Goal: Information Seeking & Learning: Learn about a topic

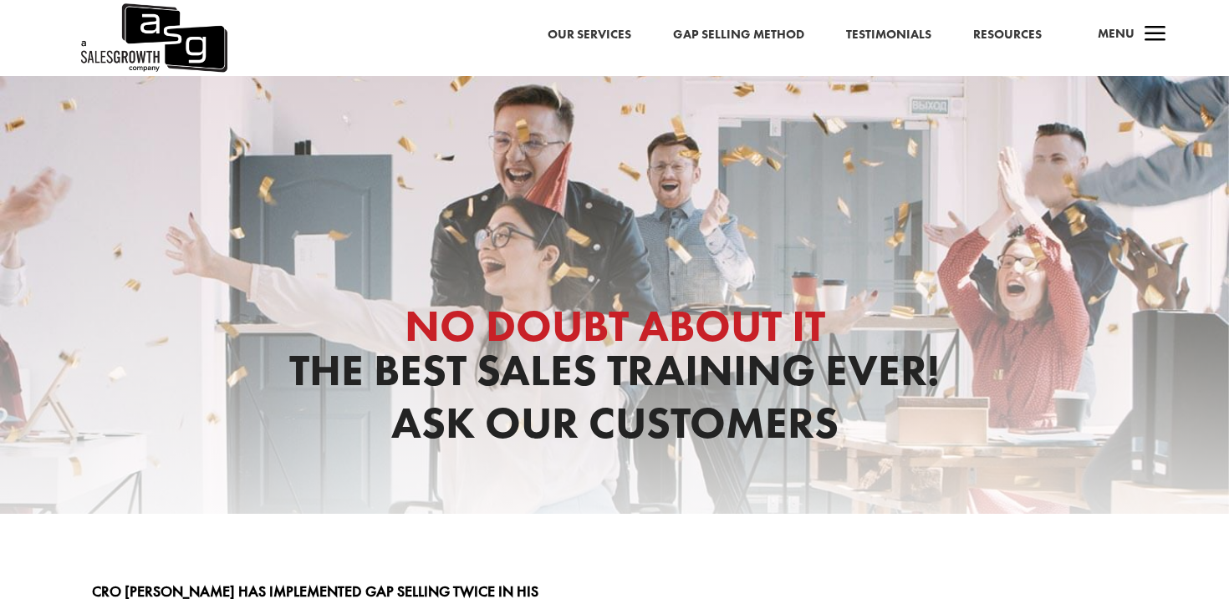
click at [1163, 37] on span "a" at bounding box center [1154, 34] width 33 height 33
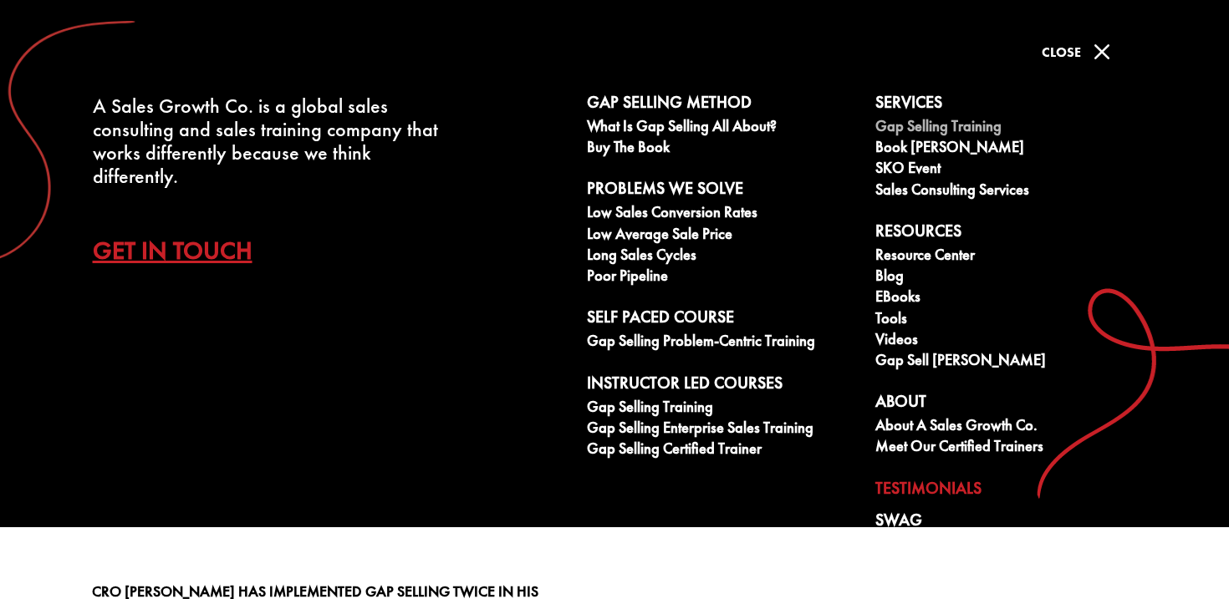
click at [965, 125] on link "Gap Selling Training" at bounding box center [1010, 128] width 270 height 21
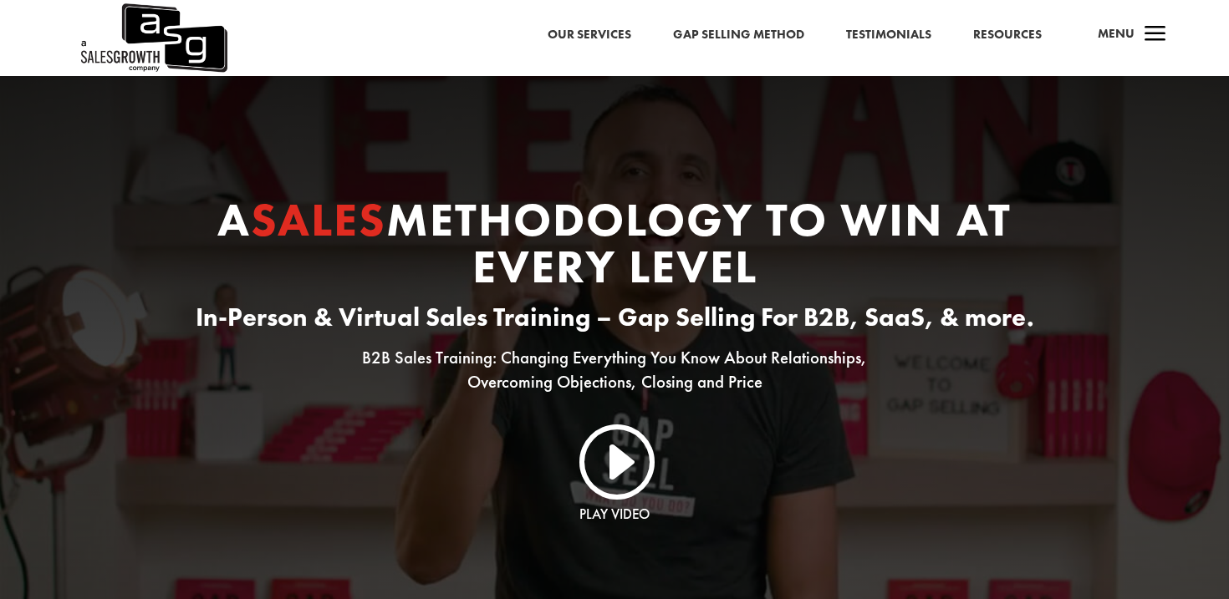
click at [1151, 43] on span "a" at bounding box center [1154, 34] width 33 height 33
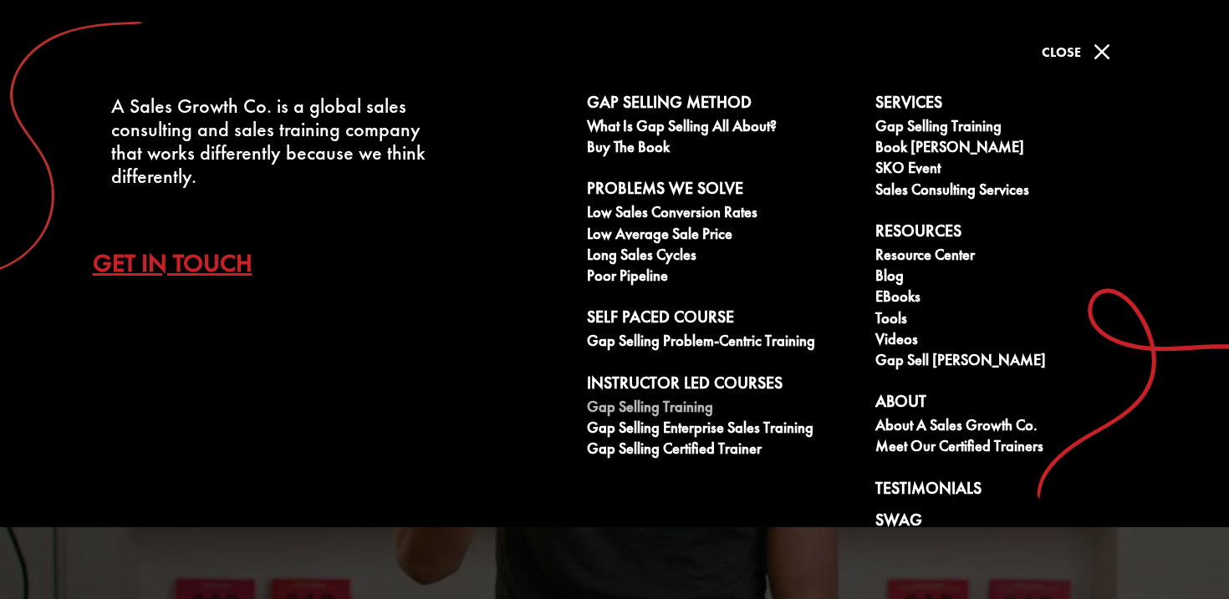
click at [668, 400] on link "Gap Selling Training" at bounding box center [722, 409] width 270 height 21
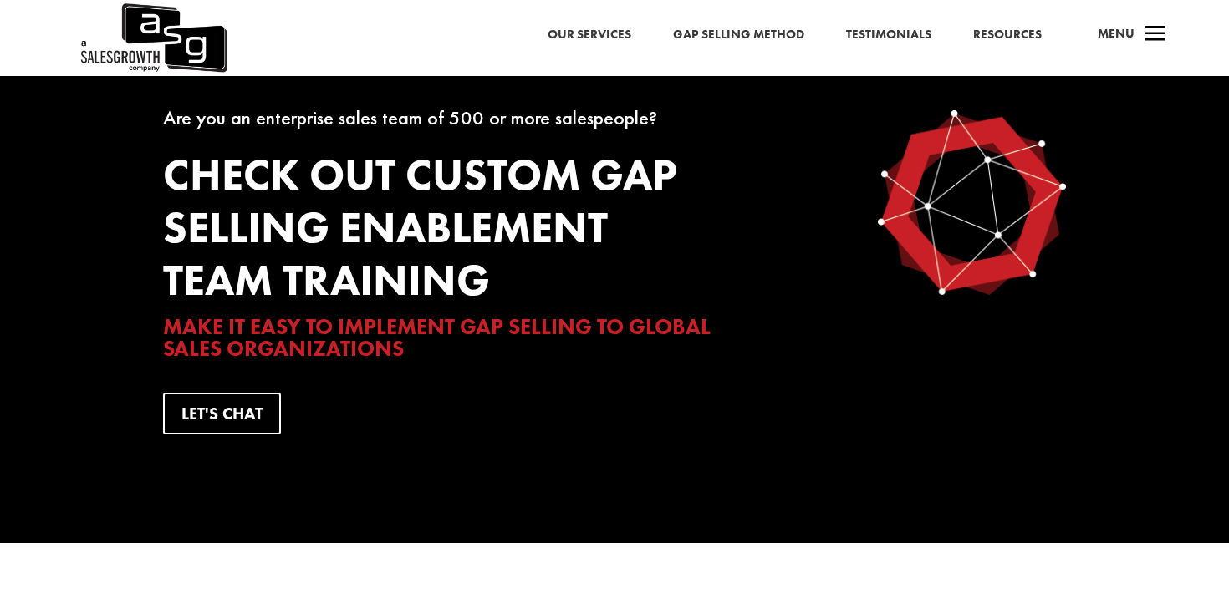
scroll to position [4402, 0]
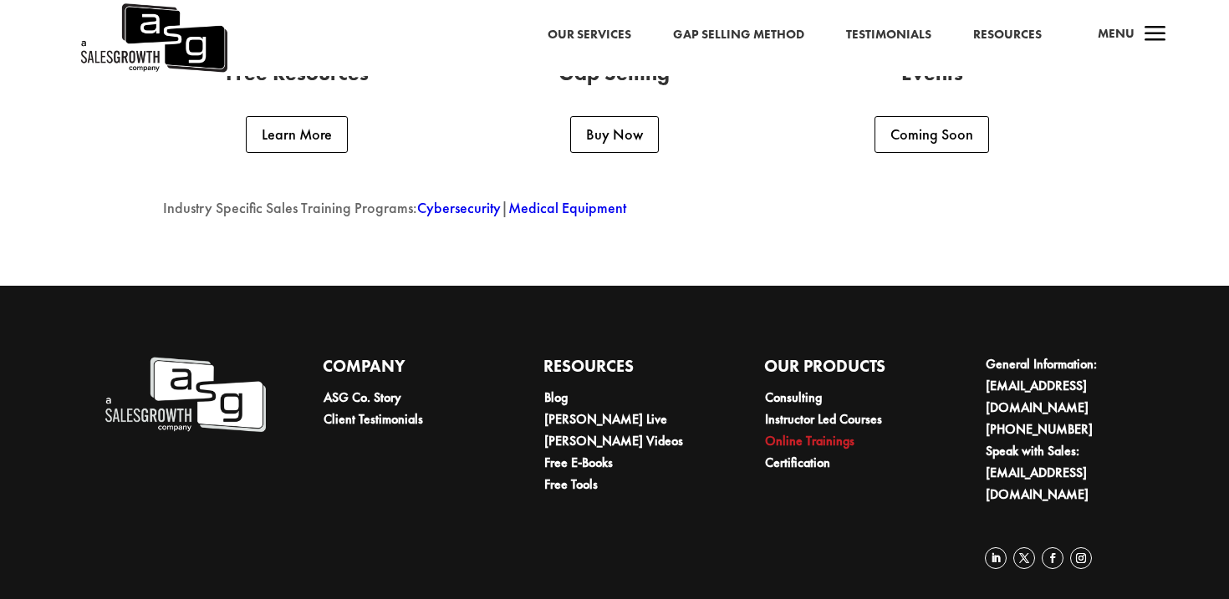
click at [812, 434] on link "Online Trainings" at bounding box center [809, 441] width 89 height 18
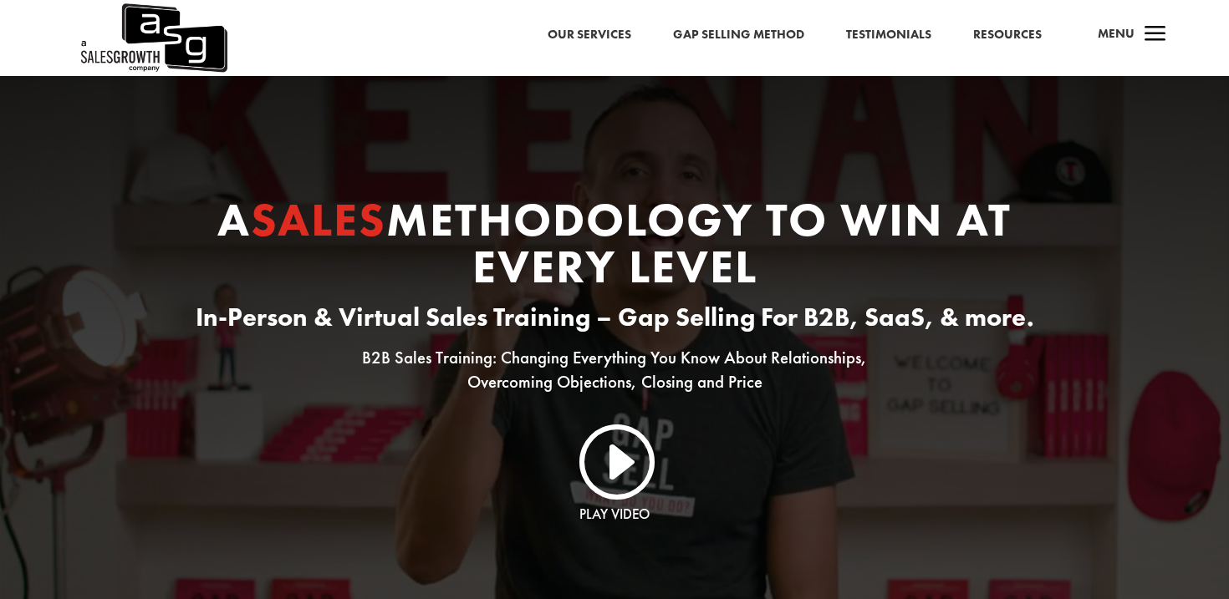
click at [1147, 36] on span "a" at bounding box center [1154, 34] width 33 height 33
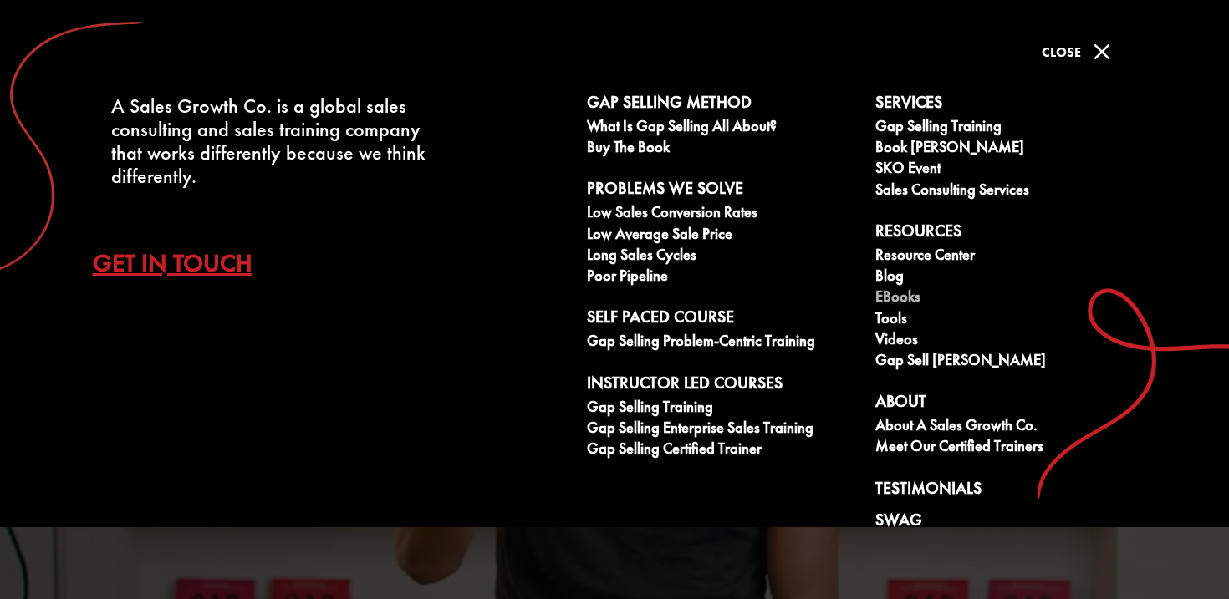
scroll to position [31, 0]
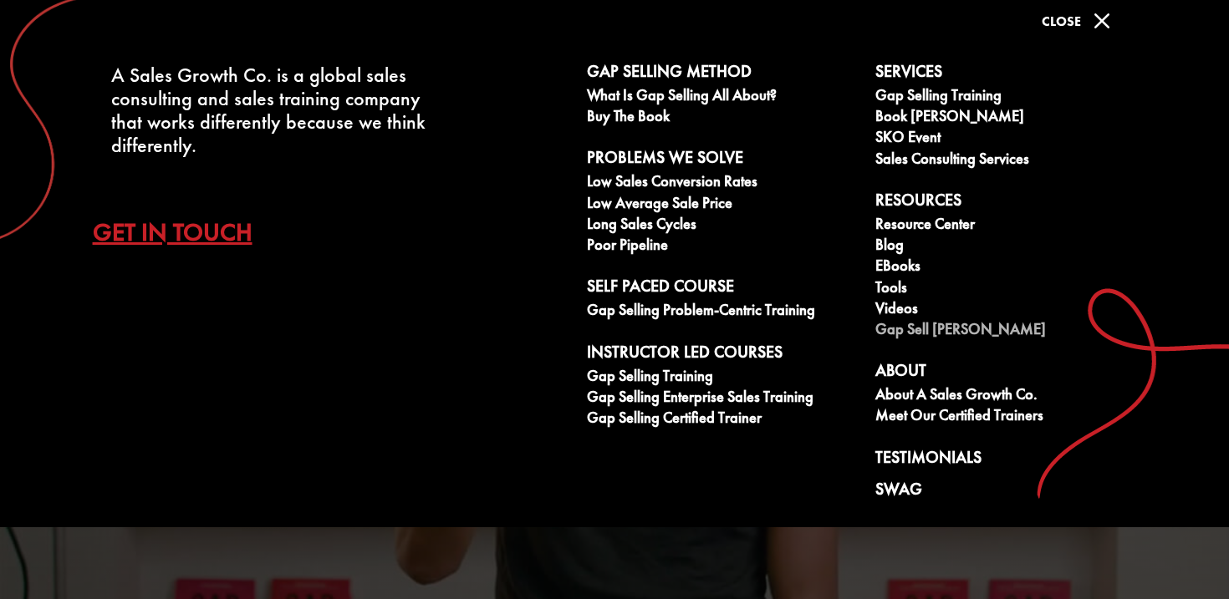
click at [960, 333] on link "Gap Sell [PERSON_NAME]" at bounding box center [1010, 331] width 270 height 21
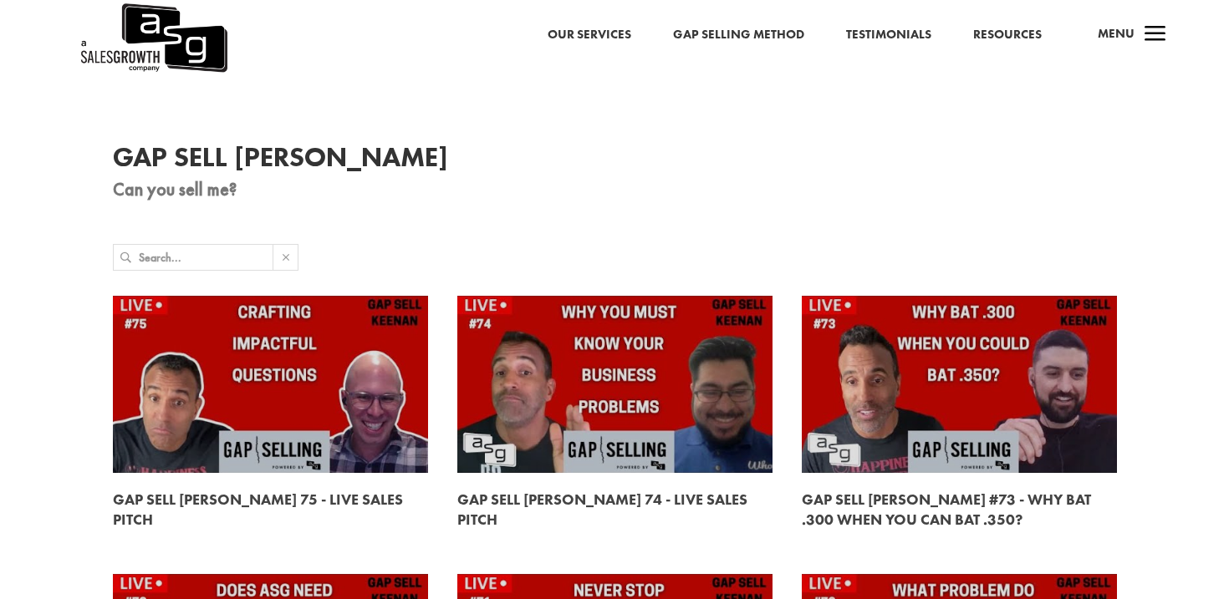
click at [1161, 41] on span "a" at bounding box center [1154, 34] width 33 height 33
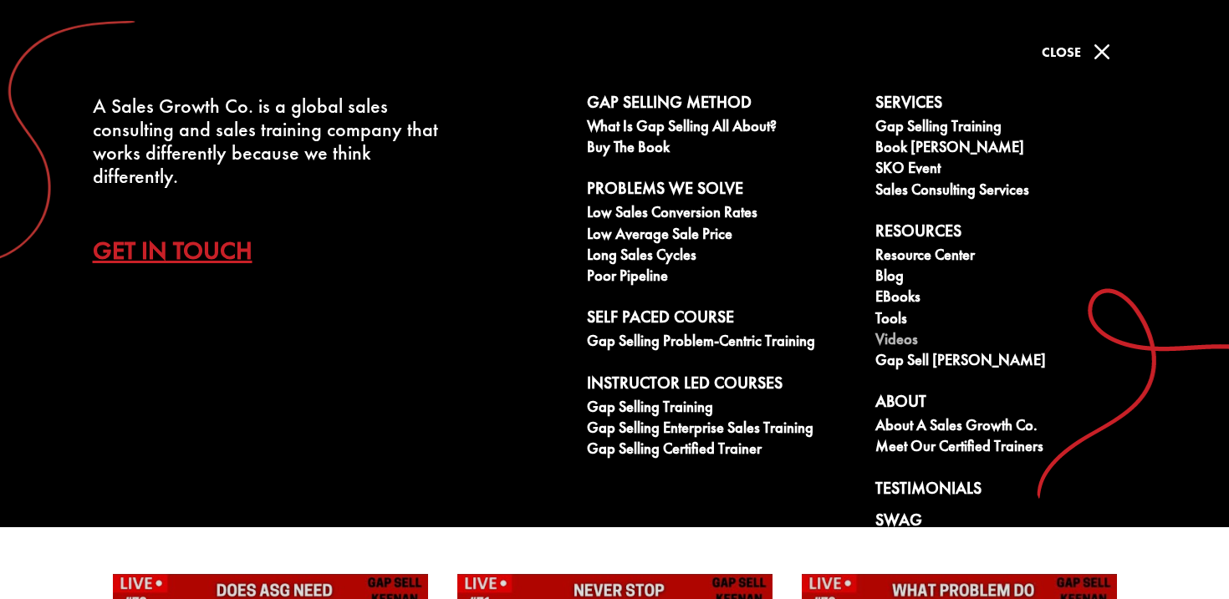
click at [904, 335] on link "Videos" at bounding box center [1010, 341] width 270 height 21
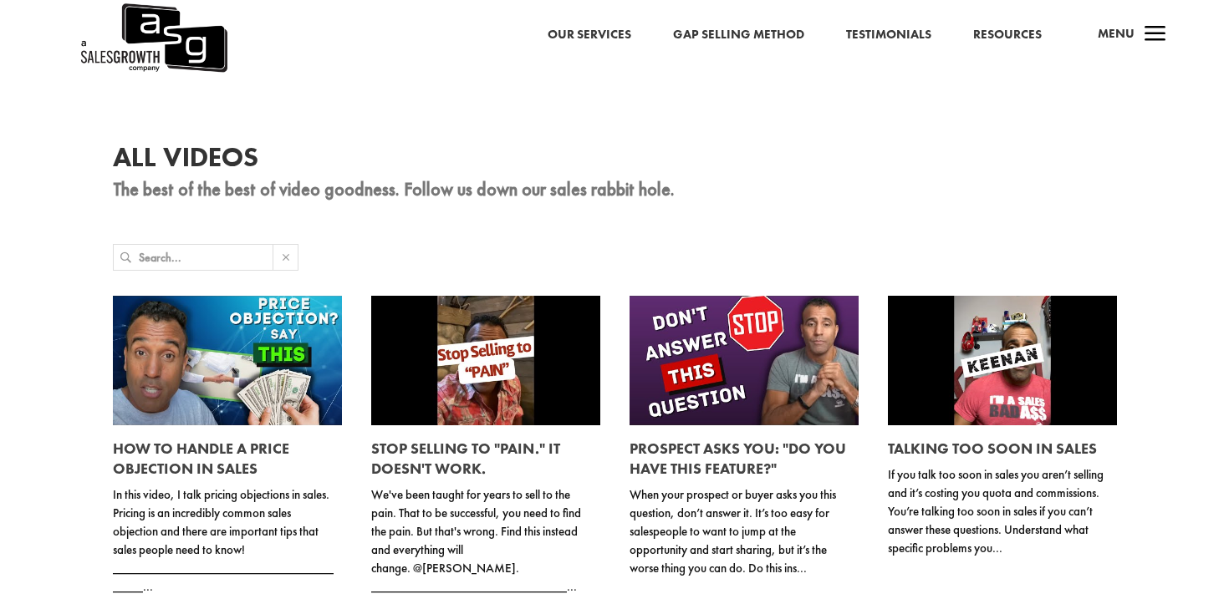
click at [1128, 33] on span "Menu" at bounding box center [1116, 33] width 37 height 17
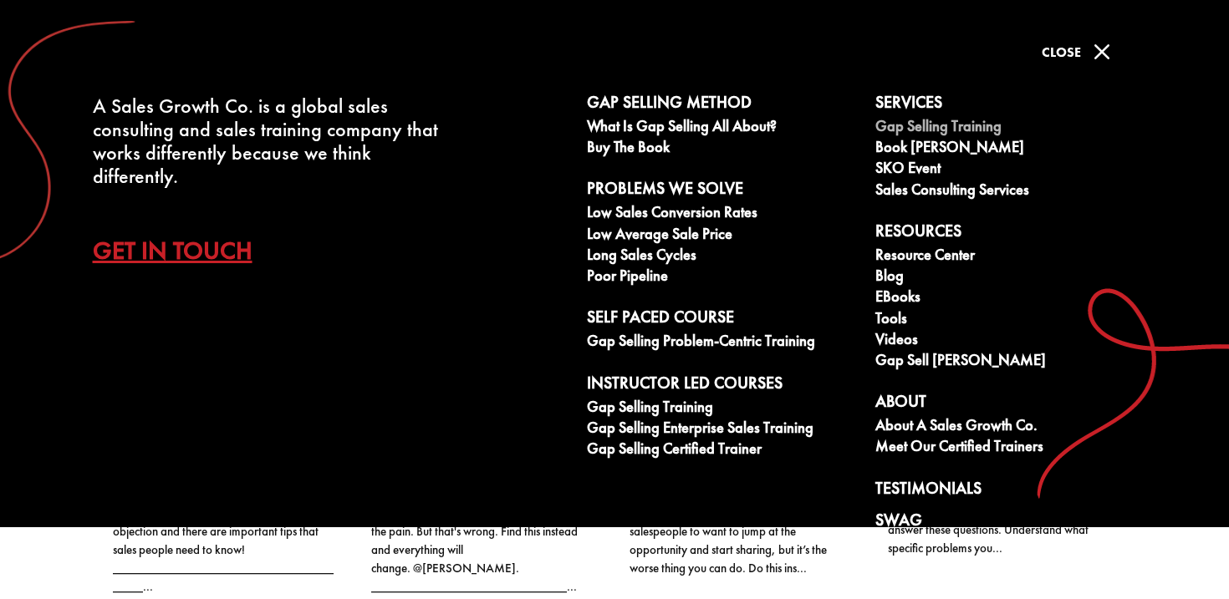
click at [945, 118] on link "Gap Selling Training" at bounding box center [1010, 128] width 270 height 21
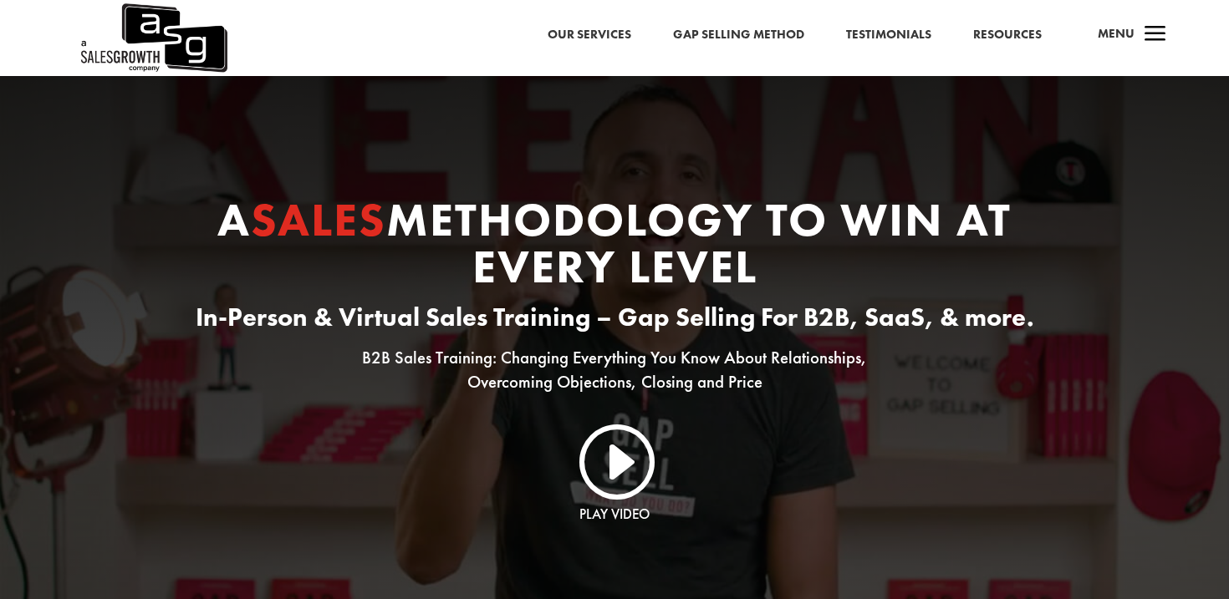
click at [607, 42] on link "Our Services" at bounding box center [590, 35] width 84 height 22
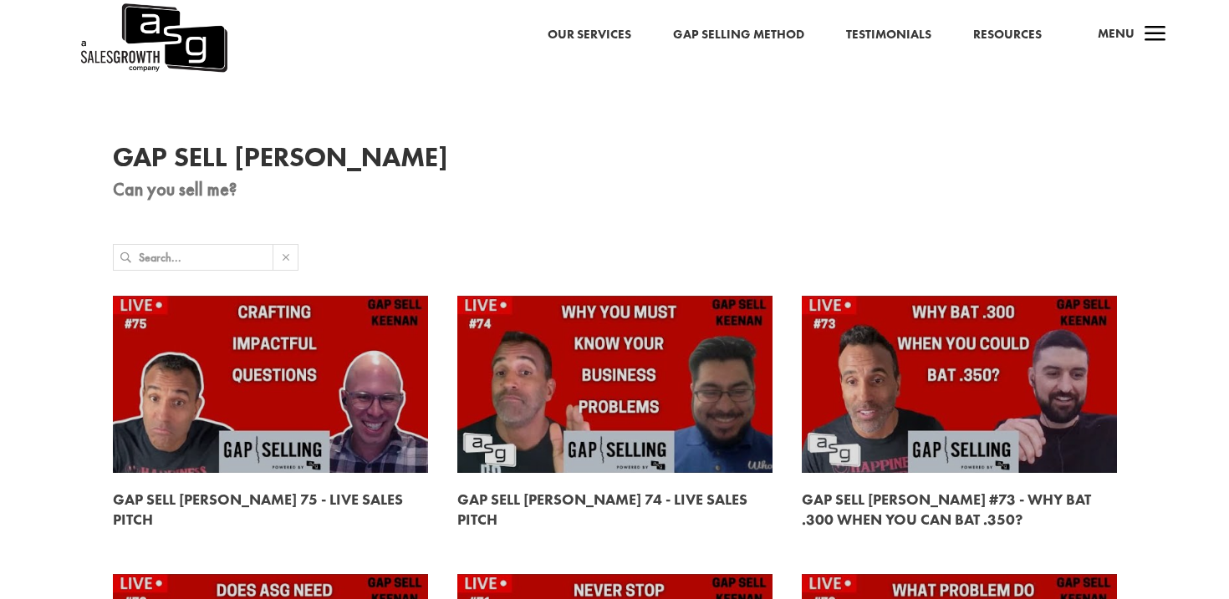
click at [242, 252] on input "text" at bounding box center [206, 257] width 134 height 25
click at [187, 55] on img at bounding box center [153, 38] width 149 height 76
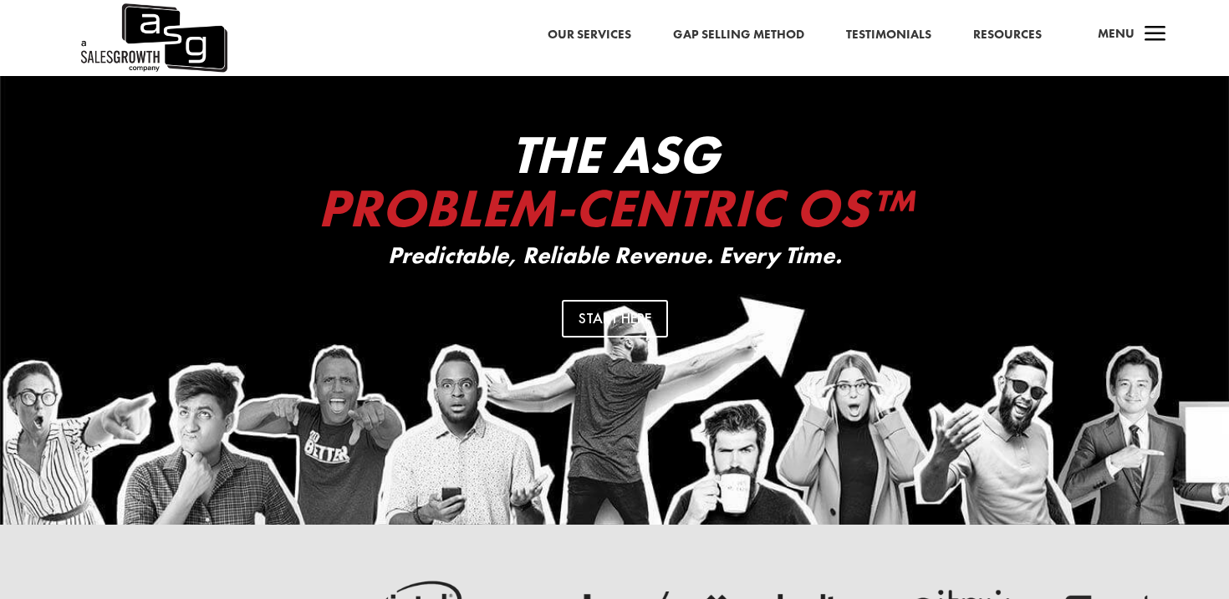
click at [741, 40] on link "Gap Selling Method" at bounding box center [738, 35] width 131 height 22
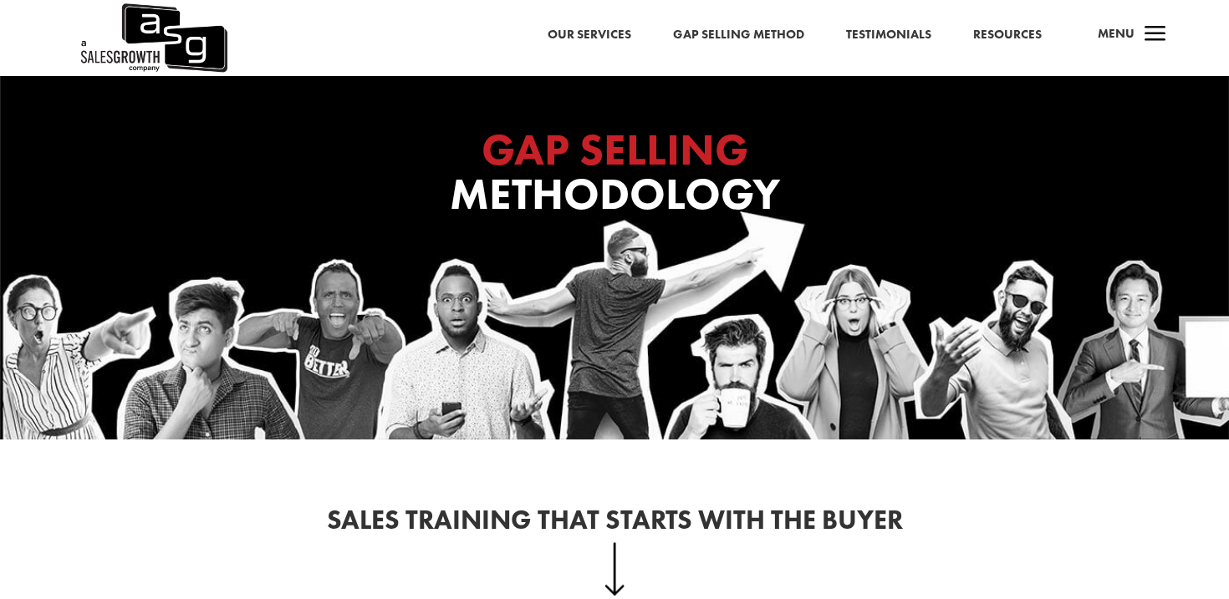
click at [875, 43] on link "Testimonials" at bounding box center [888, 35] width 85 height 22
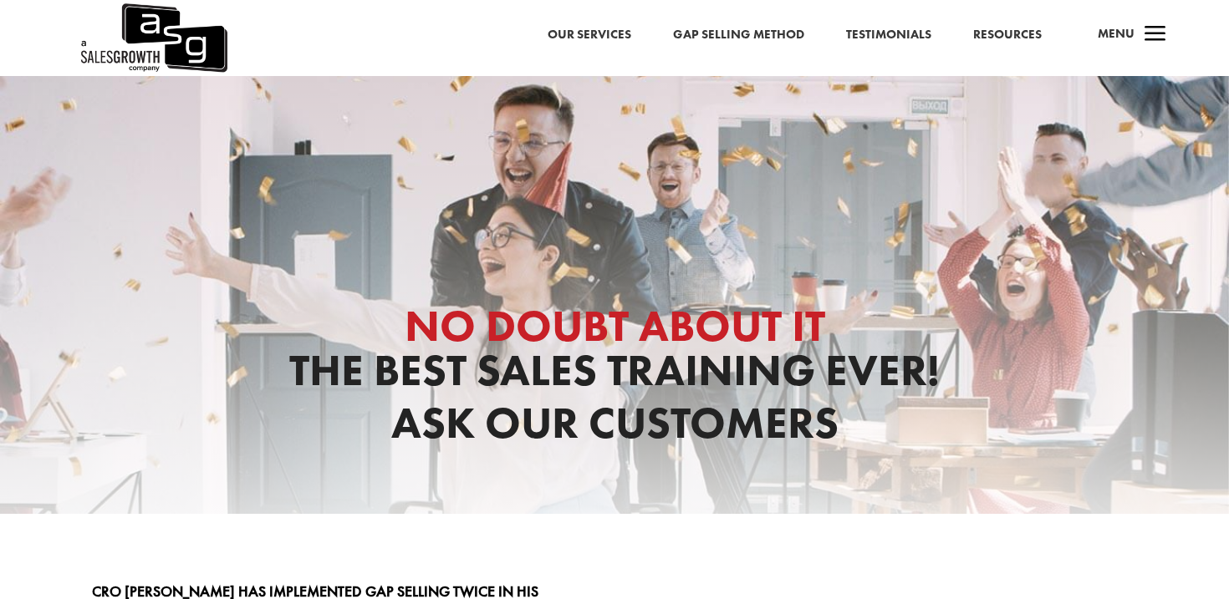
click at [635, 22] on div "Our Services Gap Selling Method Testimonials Resources a Menu" at bounding box center [614, 38] width 1229 height 76
click at [609, 31] on link "Our Services" at bounding box center [590, 35] width 84 height 22
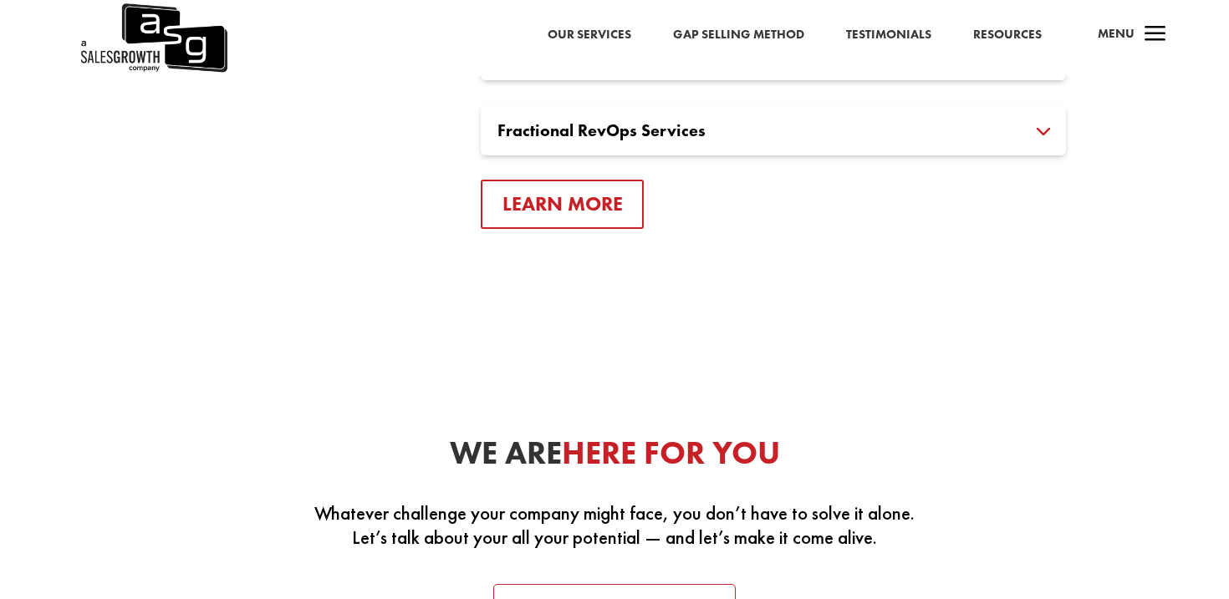
scroll to position [3244, 0]
